Goal: Check status: Check status

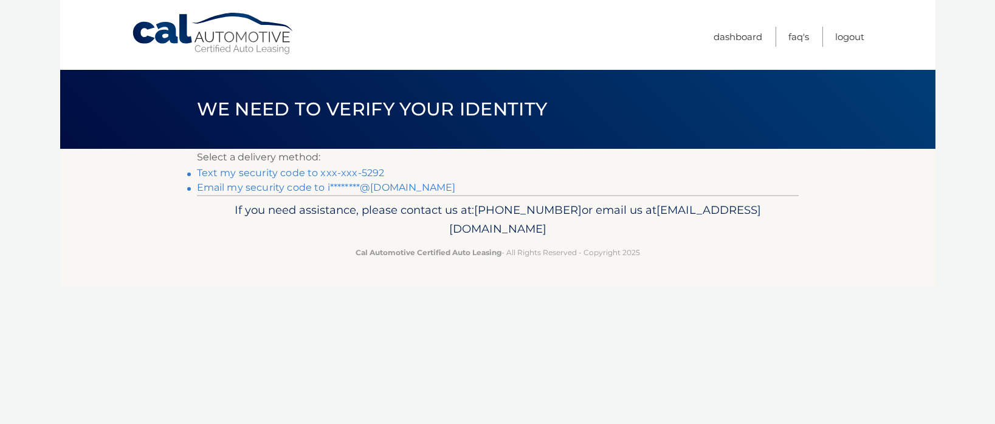
click at [258, 171] on link "Text my security code to xxx-xxx-5292" at bounding box center [291, 173] width 188 height 12
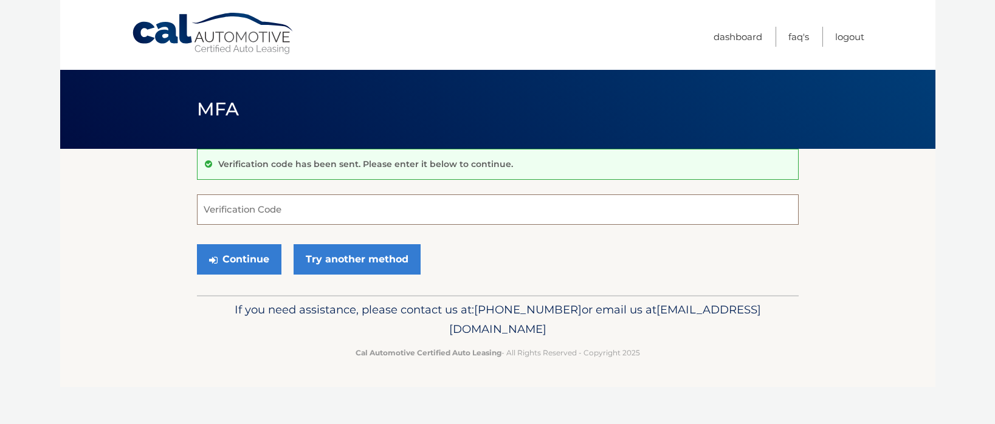
click at [254, 210] on input "Verification Code" at bounding box center [498, 210] width 602 height 30
type input "325143"
click at [254, 256] on button "Continue" at bounding box center [239, 259] width 85 height 30
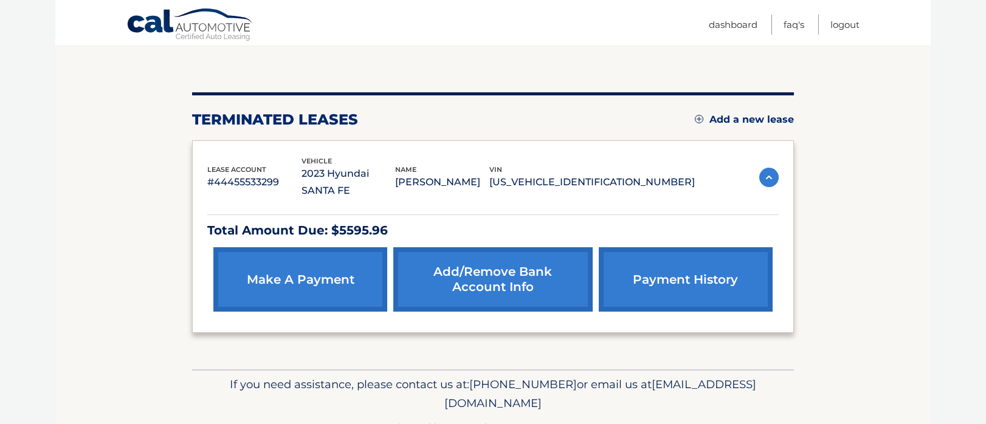
scroll to position [122, 0]
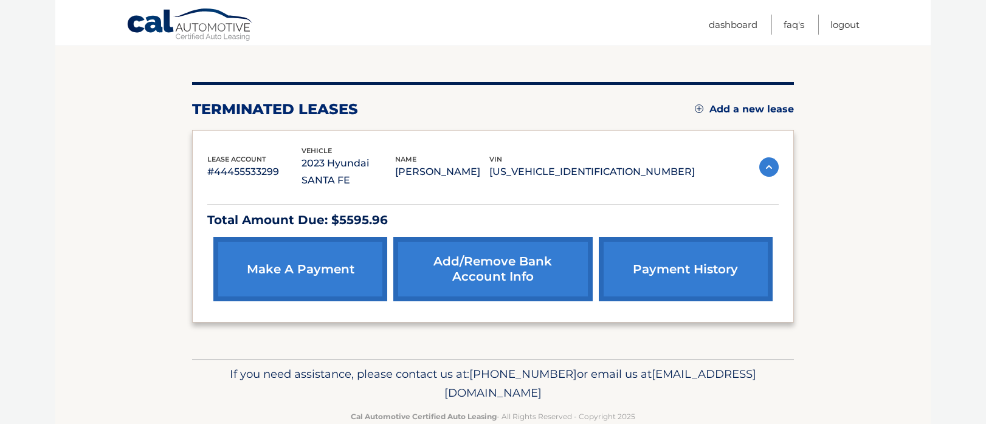
click at [686, 247] on link "payment history" at bounding box center [686, 269] width 174 height 64
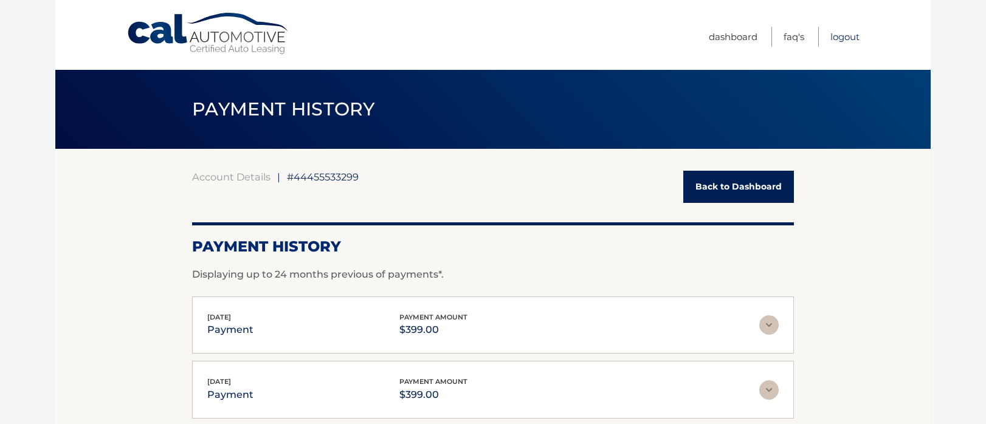
click at [844, 36] on link "Logout" at bounding box center [844, 37] width 29 height 20
